Goal: Complete application form

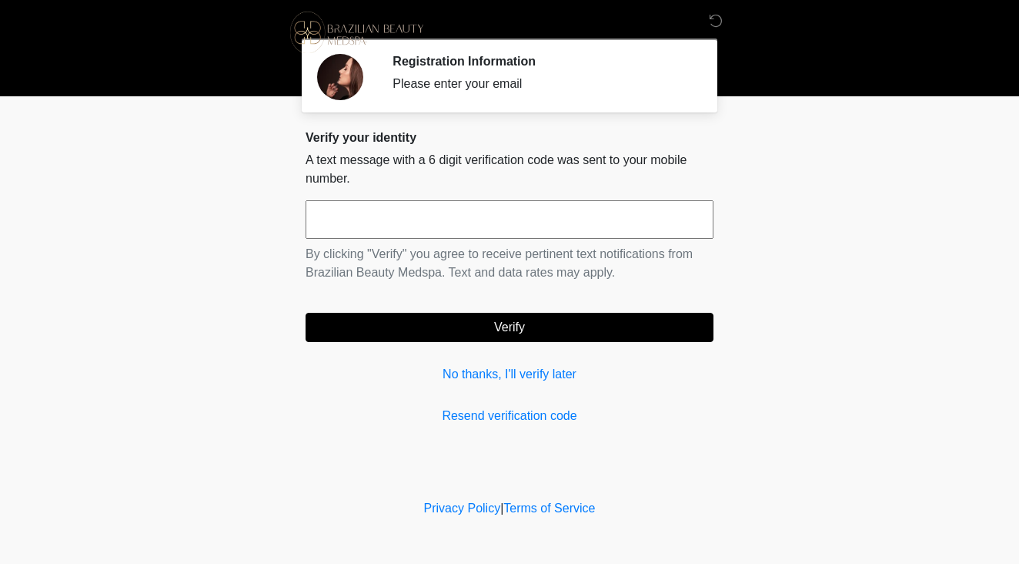
click at [398, 223] on input "text" at bounding box center [510, 219] width 408 height 38
type input "******"
click at [487, 336] on button "Verify" at bounding box center [510, 327] width 408 height 29
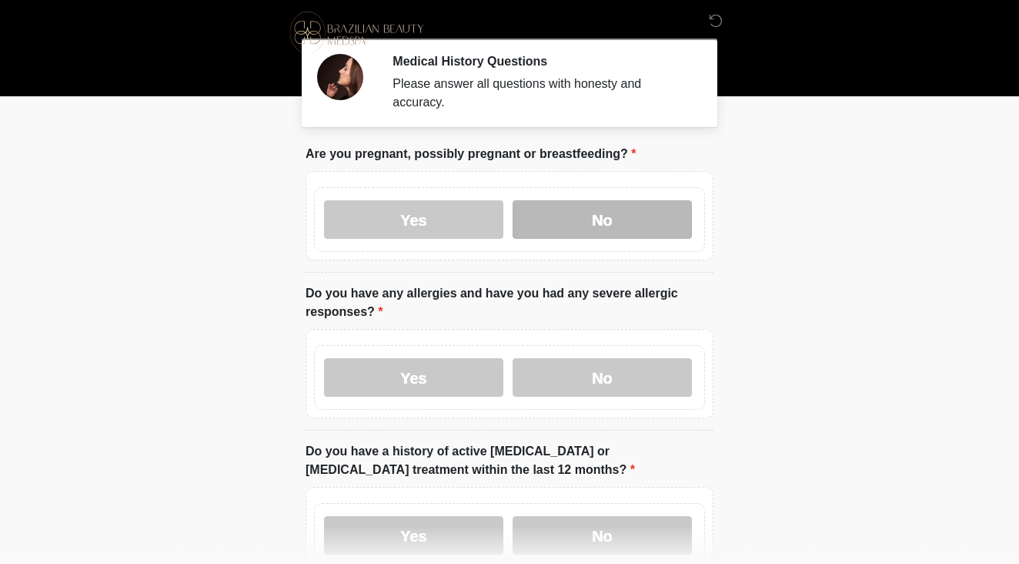
click at [594, 217] on label "No" at bounding box center [602, 219] width 179 height 38
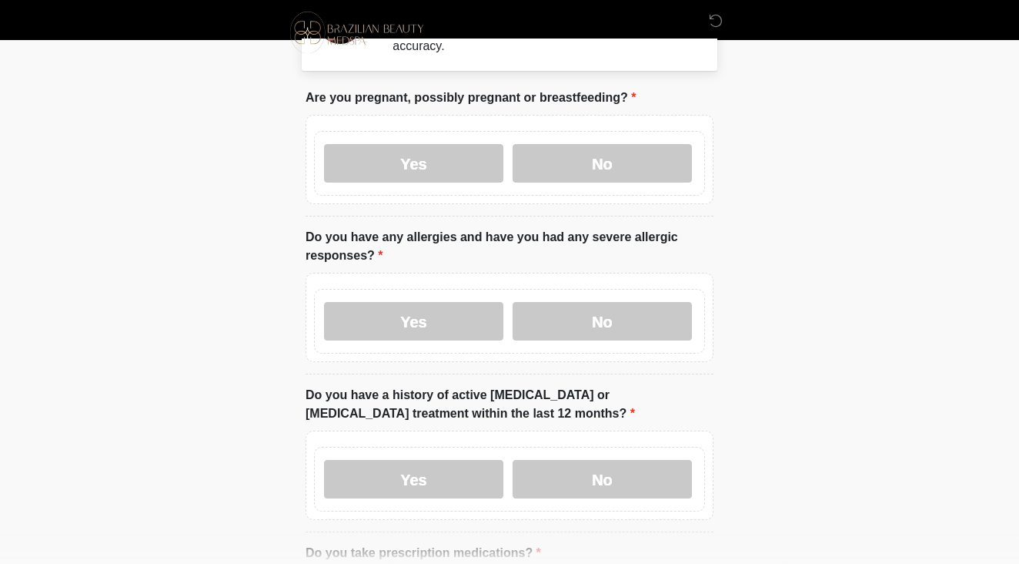
scroll to position [56, 0]
drag, startPoint x: 602, startPoint y: 310, endPoint x: 444, endPoint y: 343, distance: 161.1
click at [602, 310] on label "No" at bounding box center [602, 321] width 179 height 38
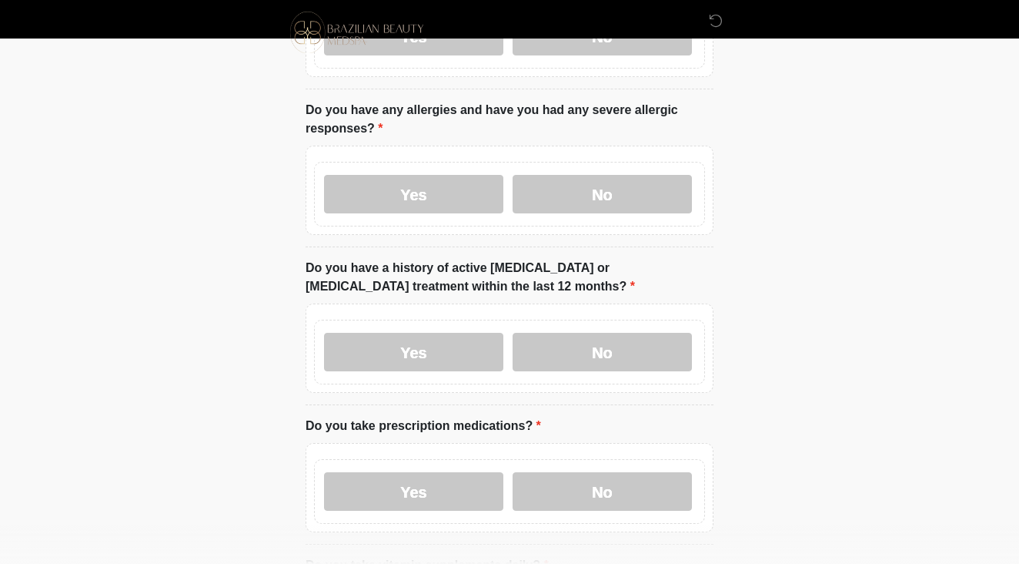
scroll to position [181, 0]
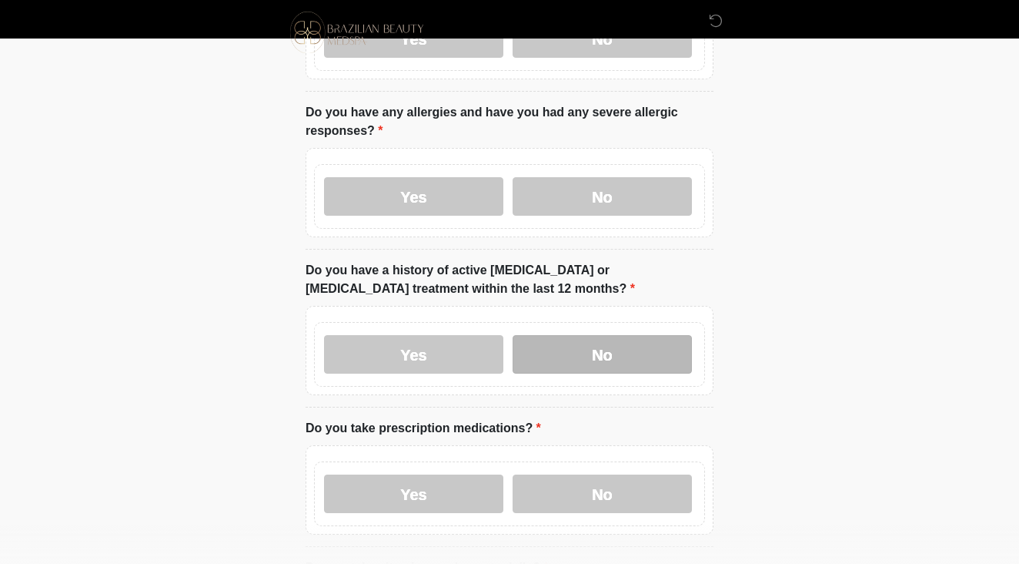
click at [591, 351] on label "No" at bounding box center [602, 354] width 179 height 38
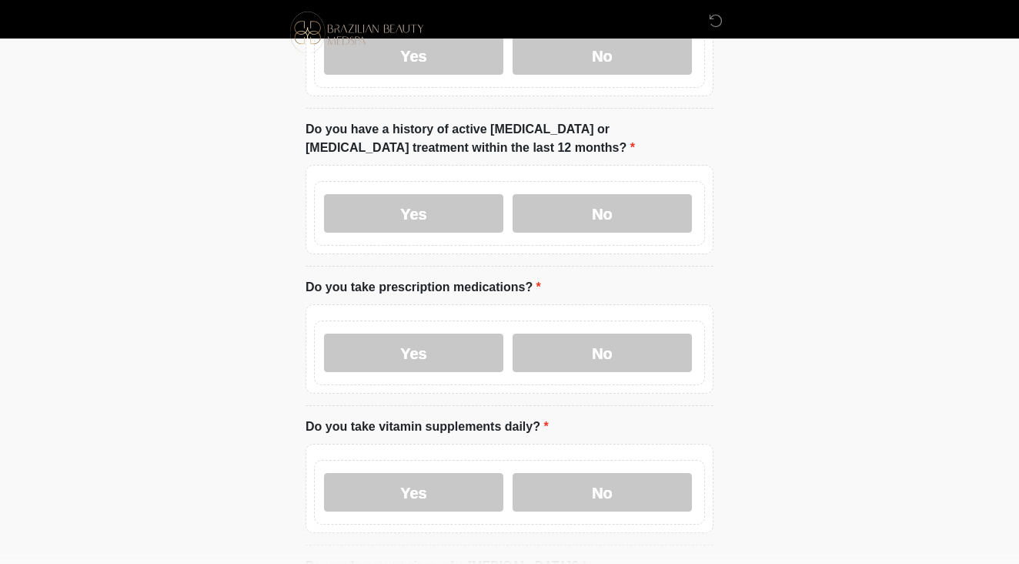
scroll to position [331, 0]
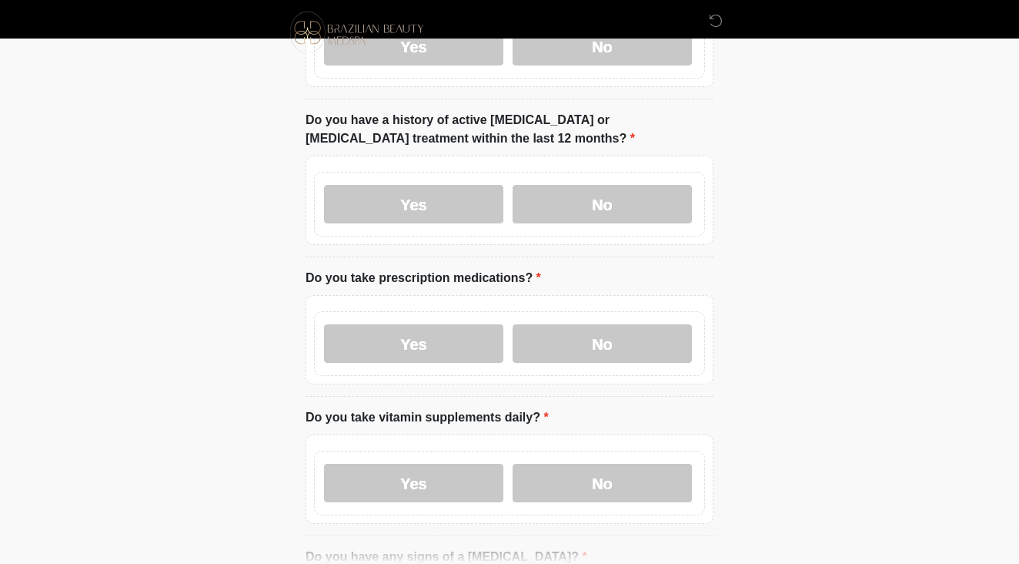
click at [447, 333] on label "Yes" at bounding box center [413, 343] width 179 height 38
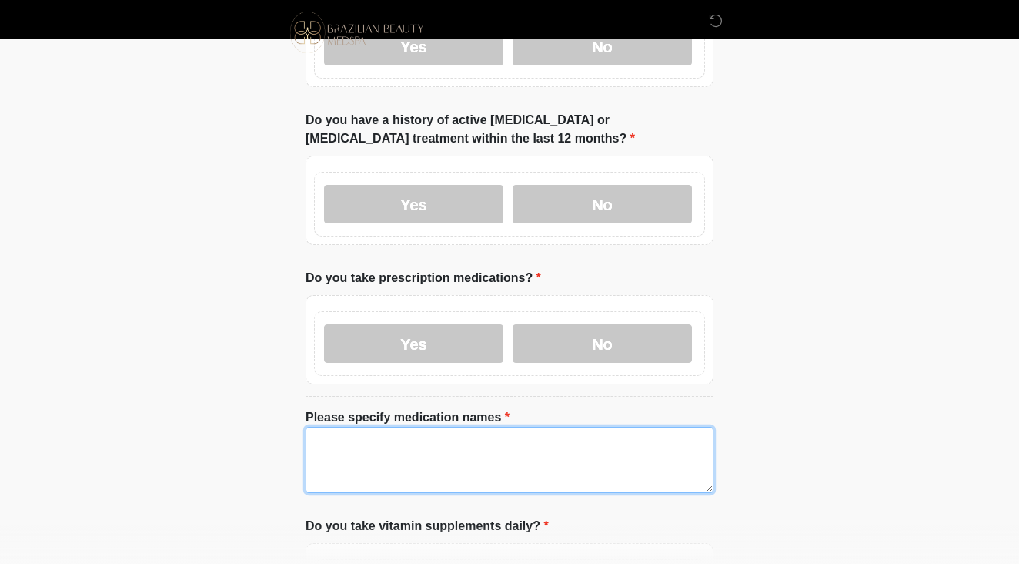
click at [417, 428] on textarea "Please specify medication names" at bounding box center [510, 460] width 408 height 66
click at [515, 469] on textarea "Please specify medication names" at bounding box center [510, 460] width 408 height 66
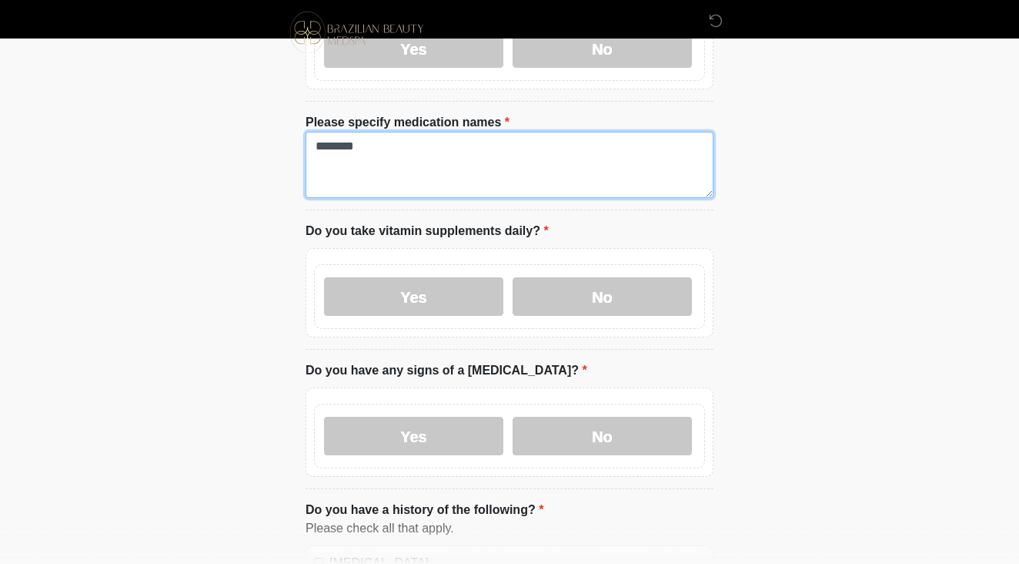
scroll to position [628, 0]
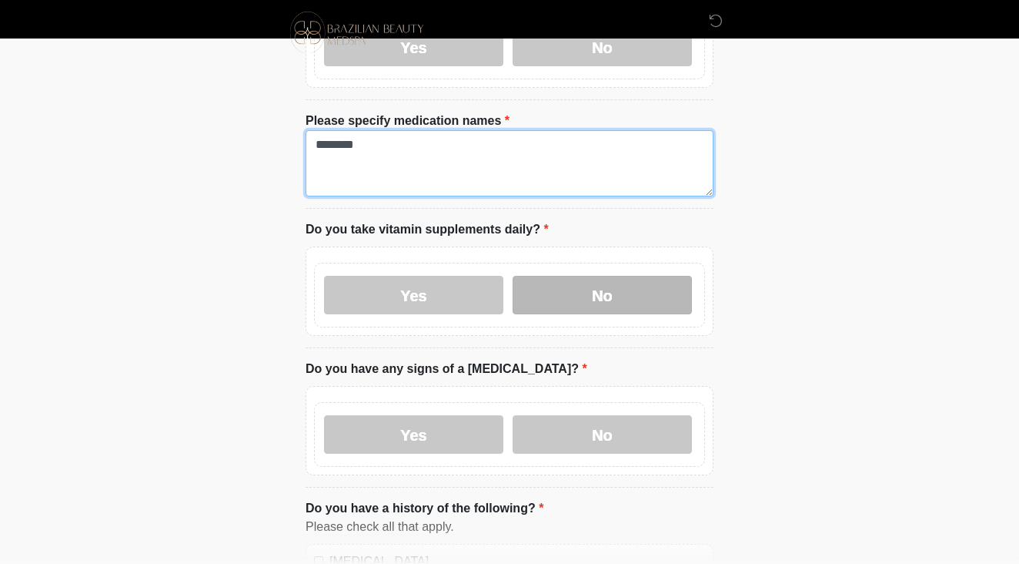
type textarea "*******"
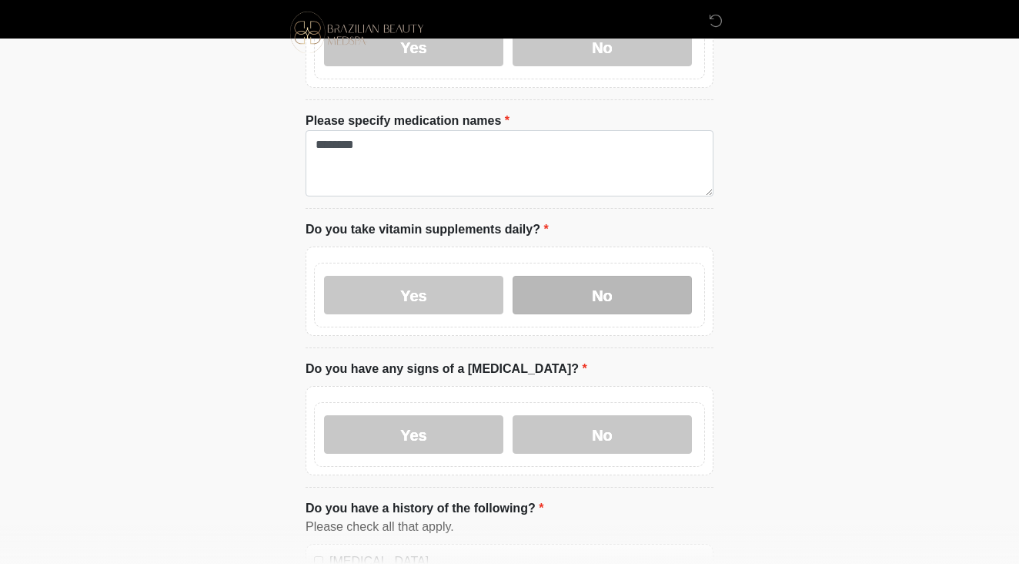
drag, startPoint x: 587, startPoint y: 295, endPoint x: 554, endPoint y: 295, distance: 33.1
click at [587, 293] on label "No" at bounding box center [602, 295] width 179 height 38
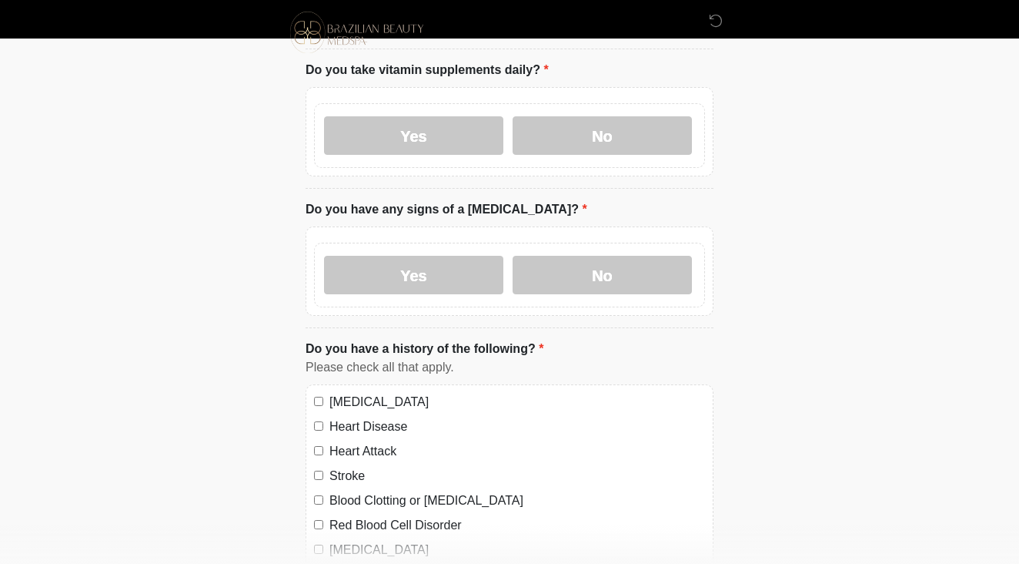
scroll to position [791, 1]
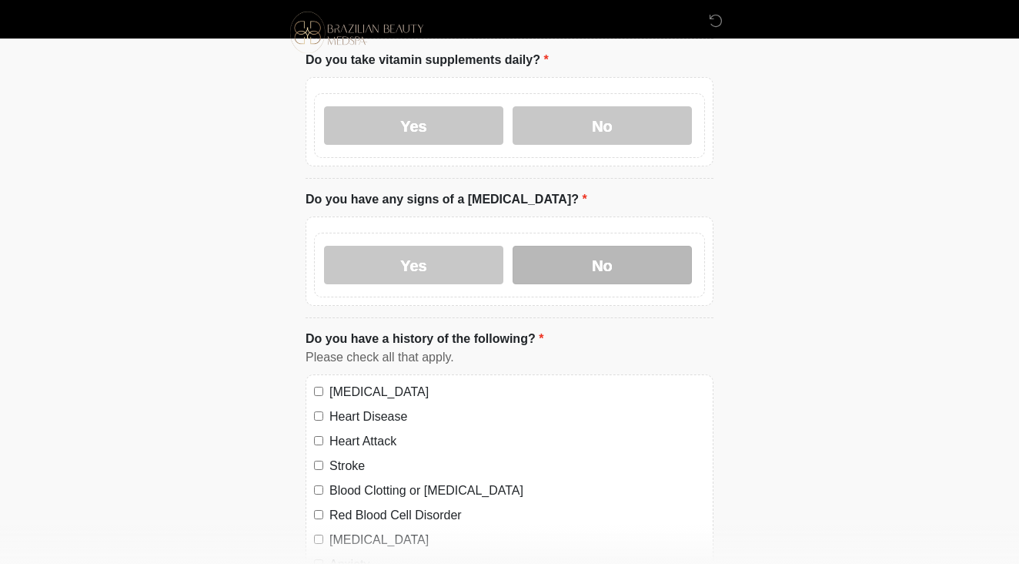
click at [613, 265] on label "No" at bounding box center [602, 265] width 179 height 38
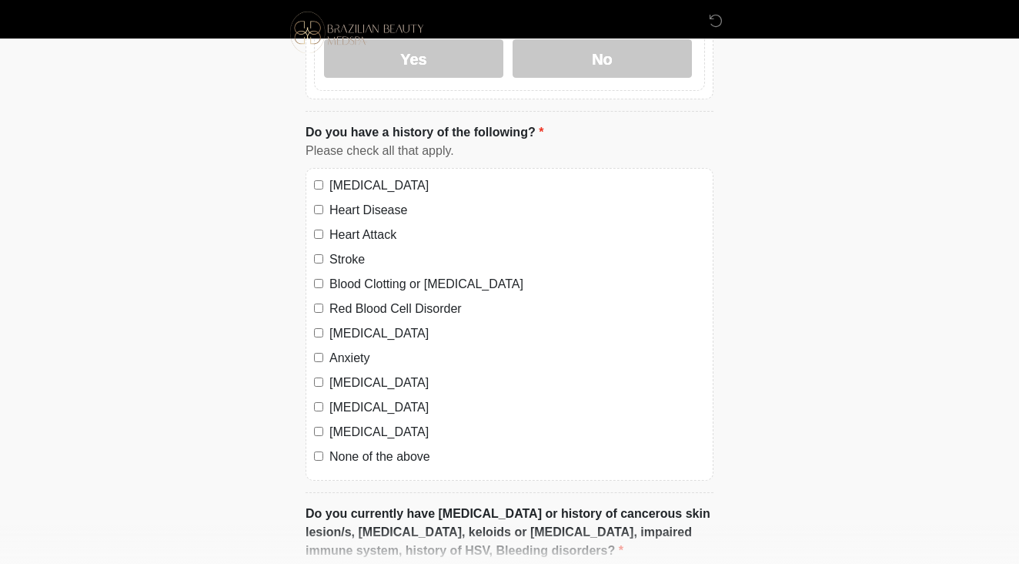
scroll to position [1005, 0]
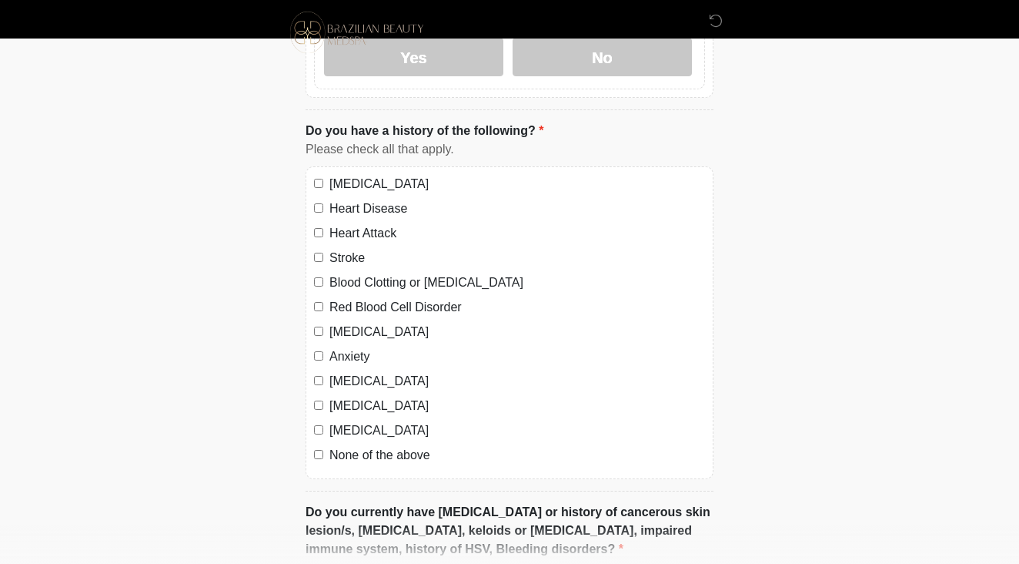
click at [341, 450] on label "None of the above" at bounding box center [518, 455] width 376 height 18
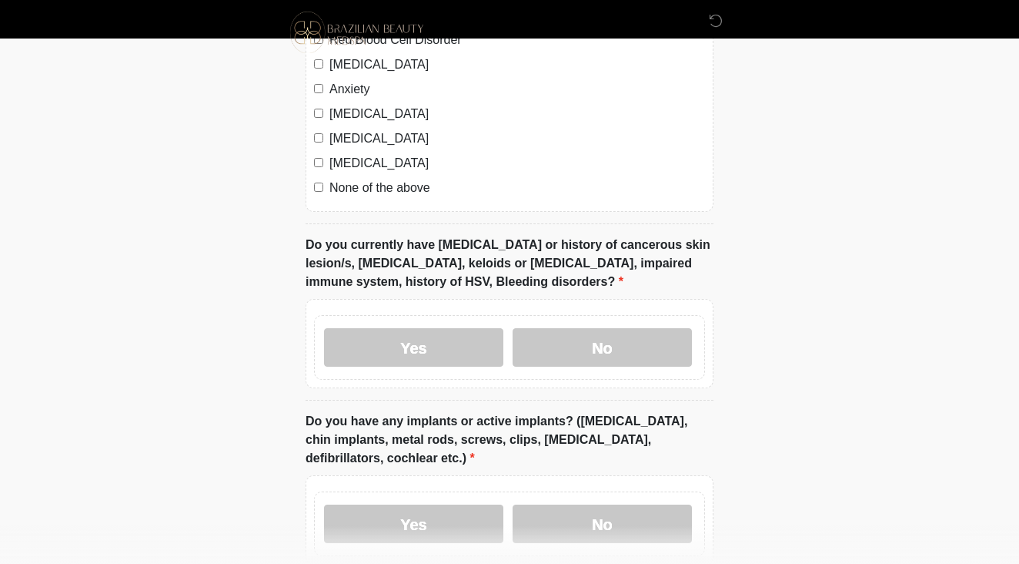
scroll to position [1273, 0]
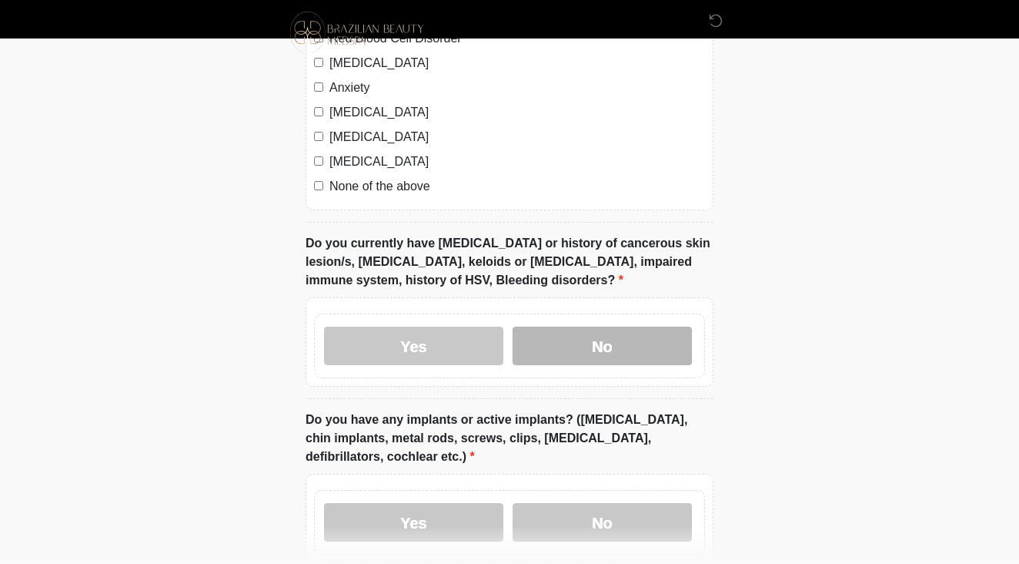
click at [628, 346] on label "No" at bounding box center [602, 345] width 179 height 38
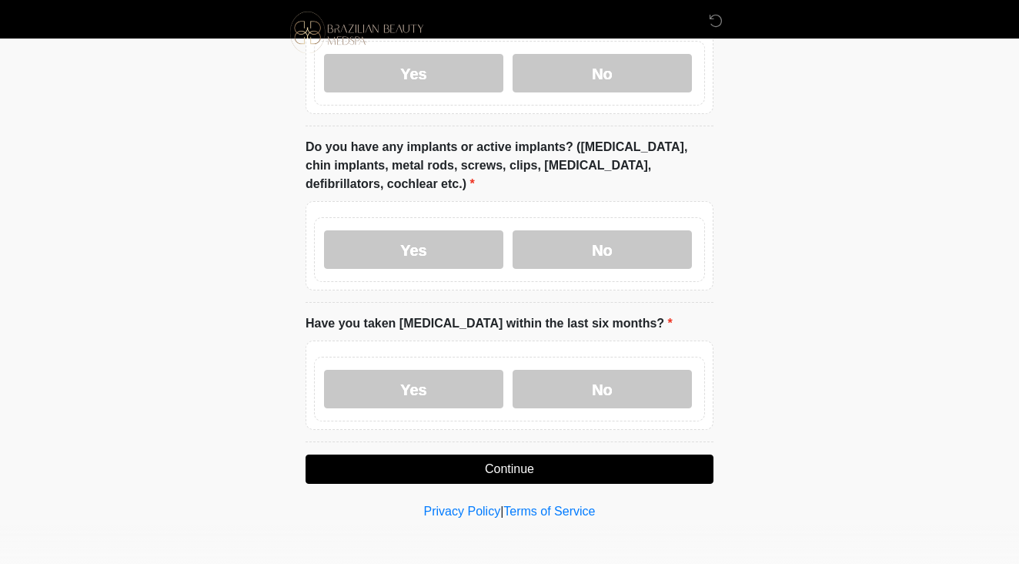
scroll to position [1545, 0]
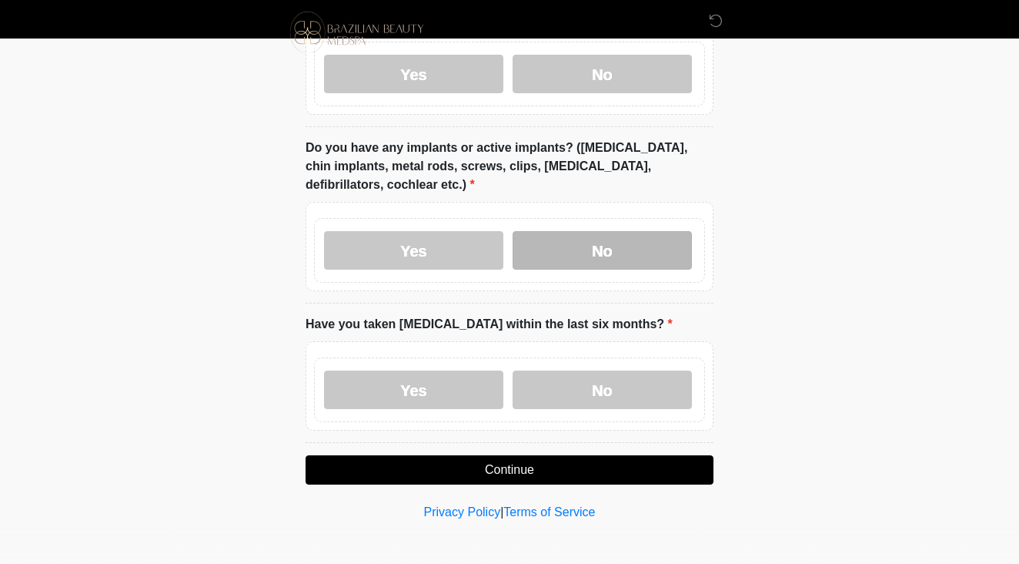
drag, startPoint x: 587, startPoint y: 236, endPoint x: 601, endPoint y: 235, distance: 13.2
click at [587, 236] on label "No" at bounding box center [602, 250] width 179 height 38
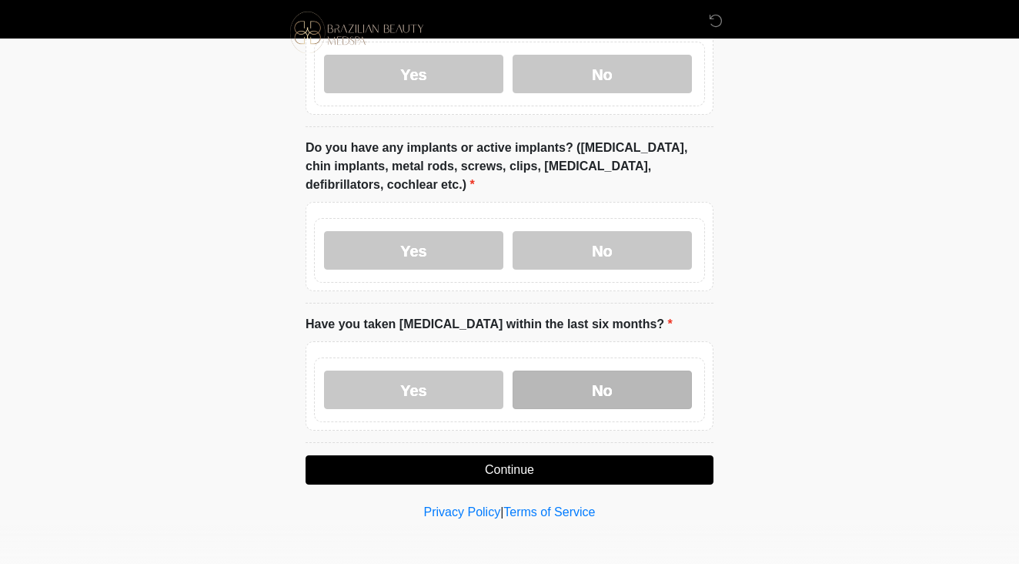
click at [578, 373] on label "No" at bounding box center [602, 389] width 179 height 38
click at [581, 455] on button "Continue" at bounding box center [510, 469] width 408 height 29
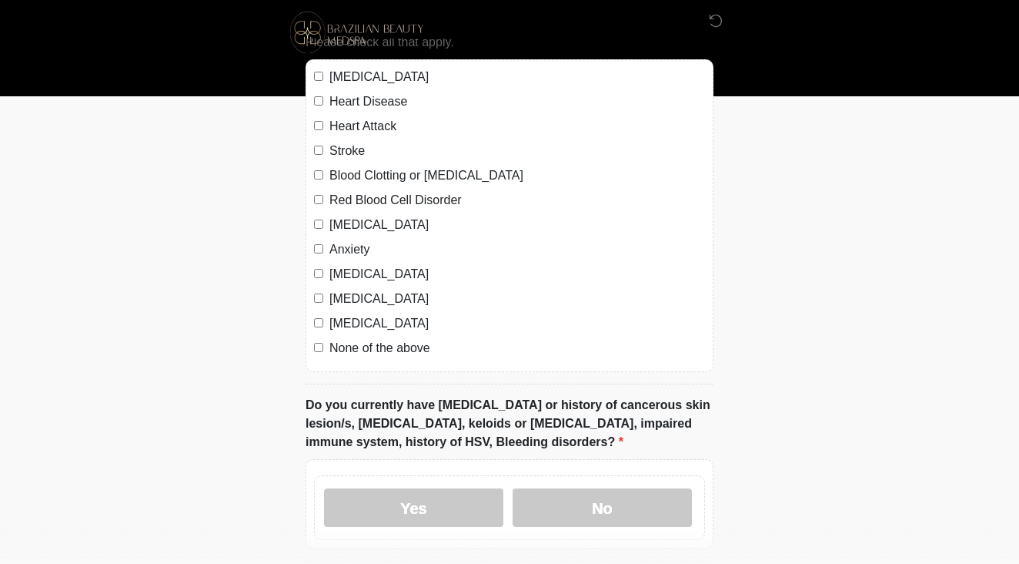
scroll to position [427, 0]
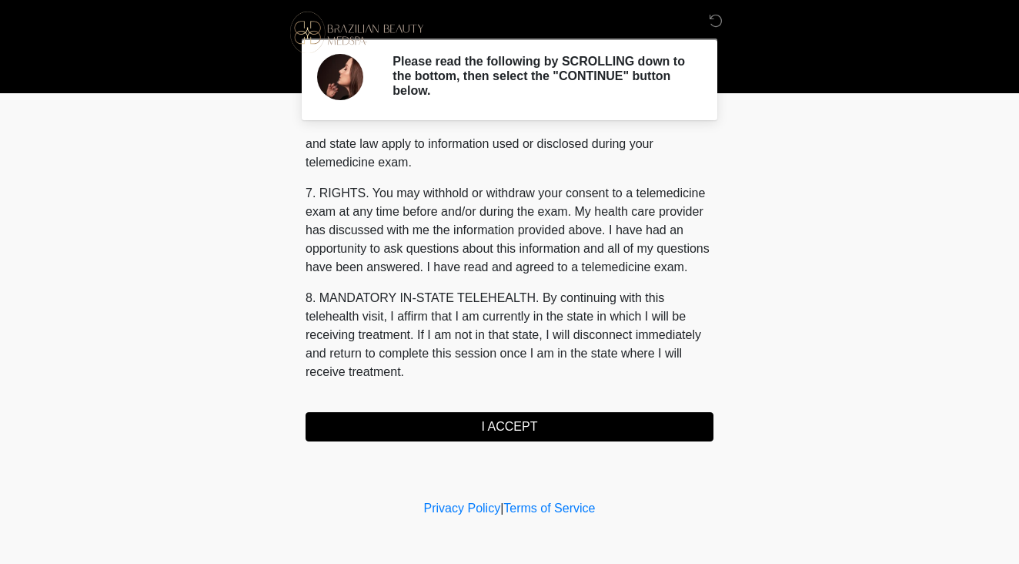
scroll to position [0, 0]
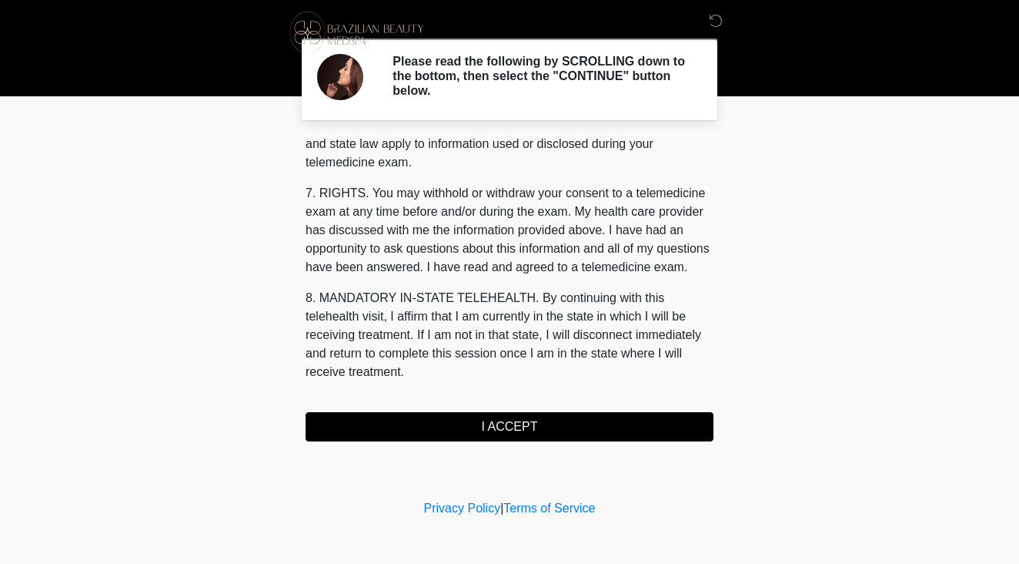
click at [527, 427] on button "I ACCEPT" at bounding box center [510, 426] width 408 height 29
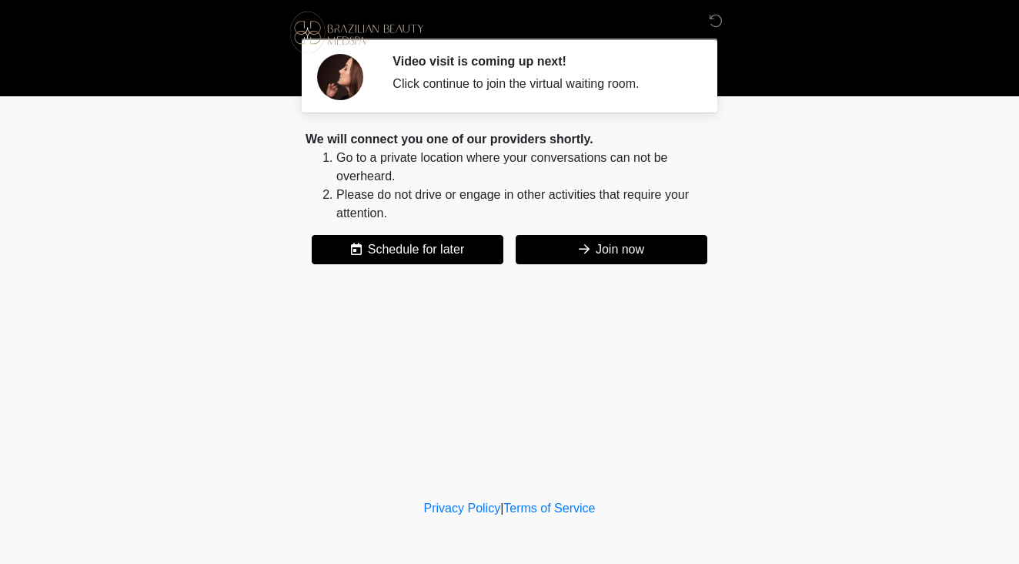
click at [585, 249] on icon at bounding box center [584, 249] width 11 height 12
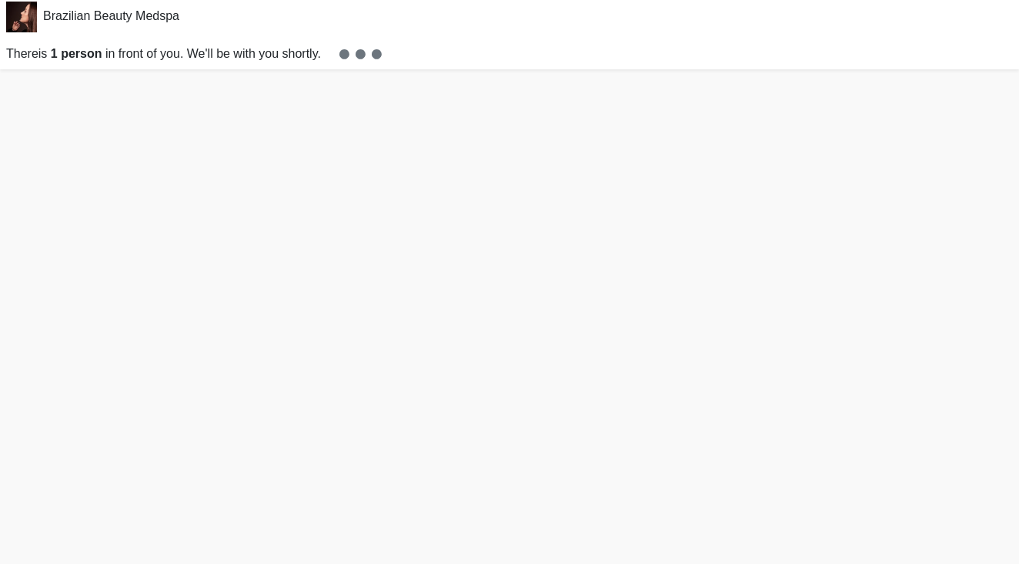
scroll to position [5, 0]
